Goal: Information Seeking & Learning: Learn about a topic

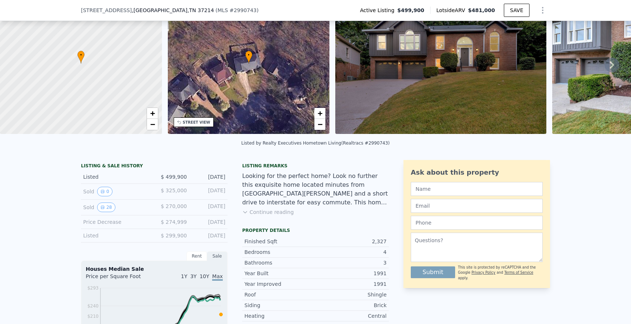
scroll to position [69, 0]
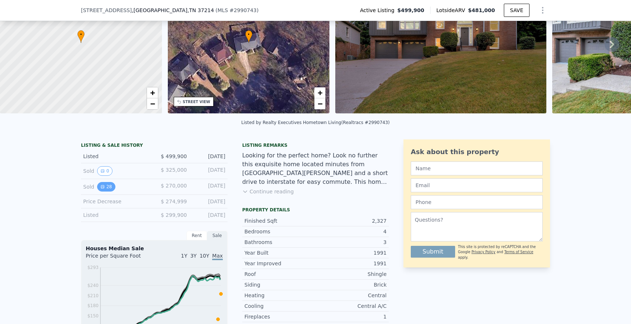
click at [105, 185] on button "28" at bounding box center [106, 187] width 18 height 10
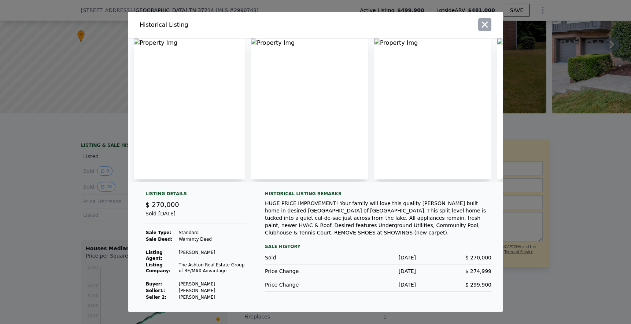
click at [485, 26] on icon "button" at bounding box center [485, 24] width 10 height 10
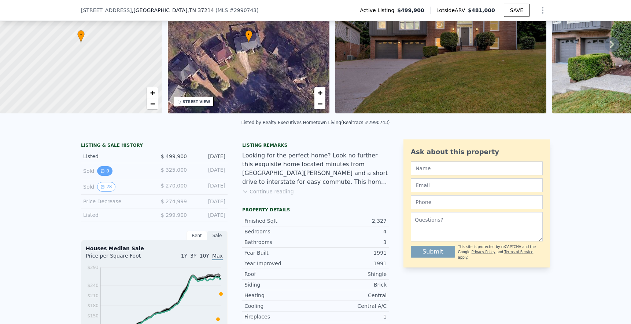
click at [99, 170] on button "0" at bounding box center [104, 171] width 15 height 10
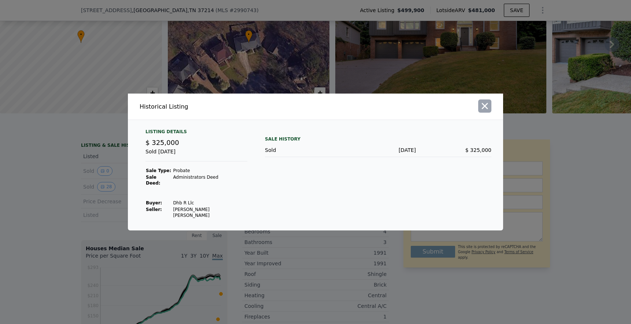
click at [485, 111] on icon "button" at bounding box center [485, 106] width 10 height 10
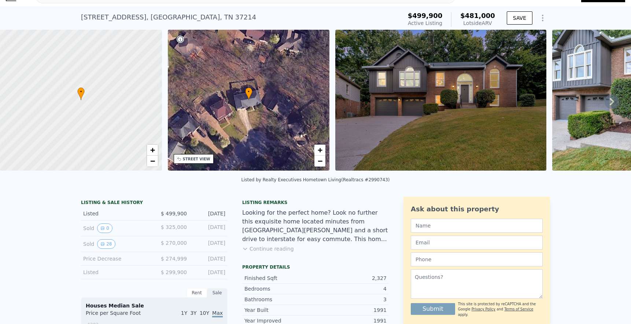
scroll to position [14, 0]
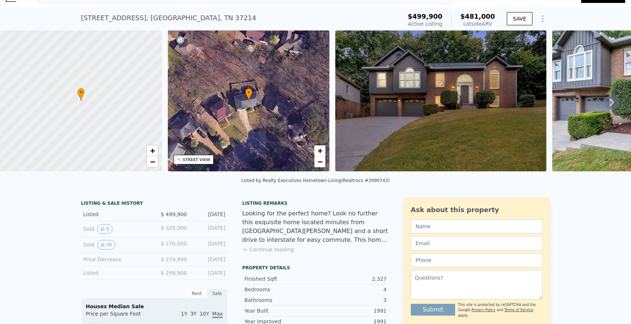
click at [609, 100] on icon at bounding box center [612, 102] width 15 height 15
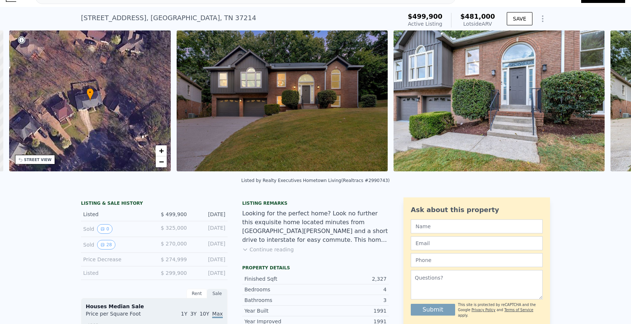
scroll to position [0, 170]
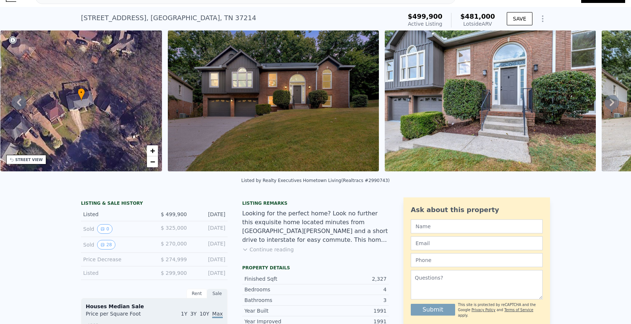
click at [609, 100] on div "• + − • + − STREET VIEW Loading... SATELLITE VIEW" at bounding box center [315, 101] width 631 height 143
click at [609, 100] on icon at bounding box center [612, 102] width 15 height 15
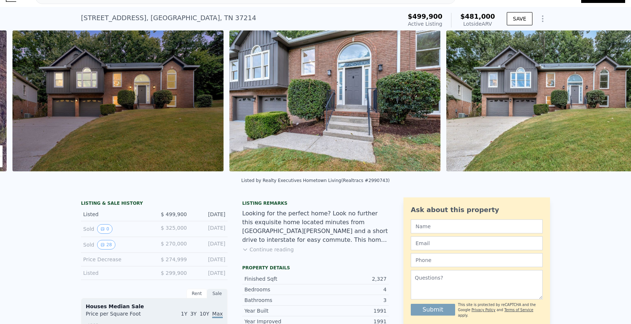
click at [609, 100] on img at bounding box center [552, 100] width 211 height 141
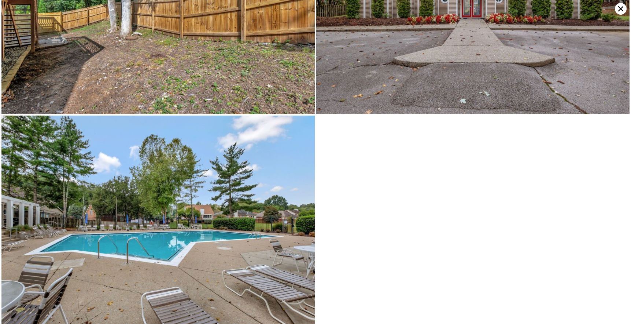
scroll to position [3399, 0]
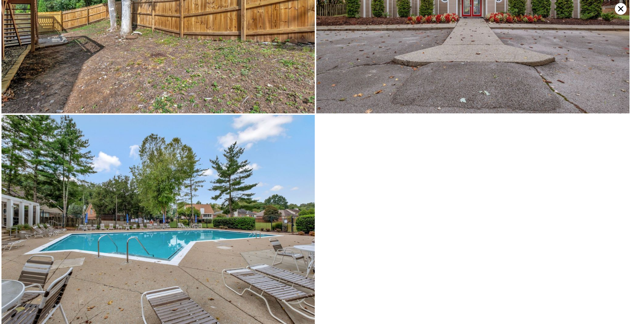
click at [620, 10] on icon at bounding box center [621, 8] width 5 height 5
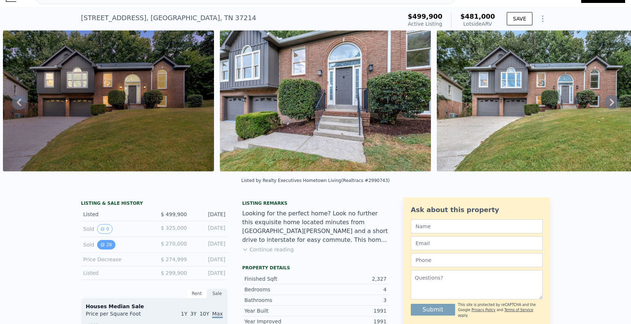
click at [103, 241] on button "28" at bounding box center [106, 245] width 18 height 10
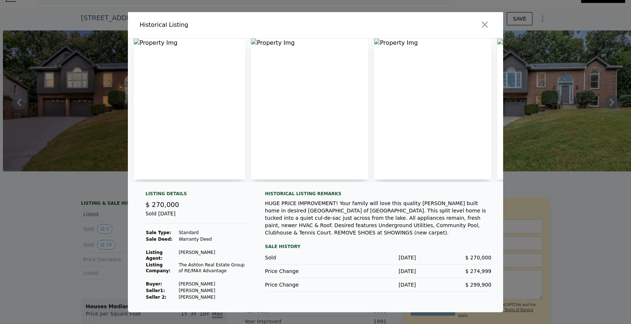
click at [137, 42] on img at bounding box center [189, 108] width 111 height 141
click at [487, 26] on icon "button" at bounding box center [485, 24] width 6 height 6
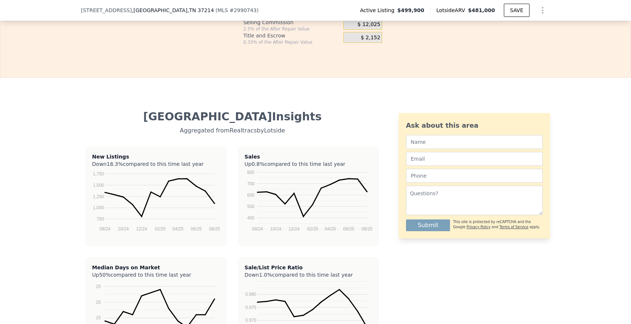
scroll to position [1482, 0]
